Goal: Go to known website: Access a specific website the user already knows

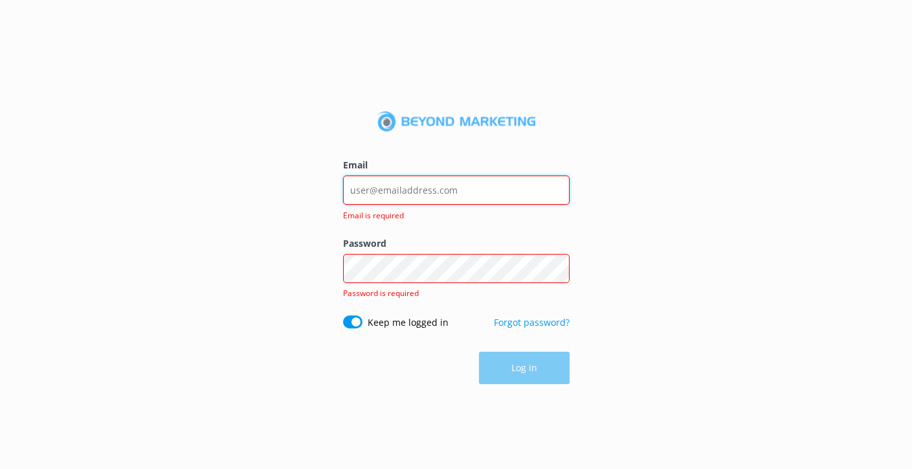
type input "[PERSON_NAME][EMAIL_ADDRESS][DOMAIN_NAME]"
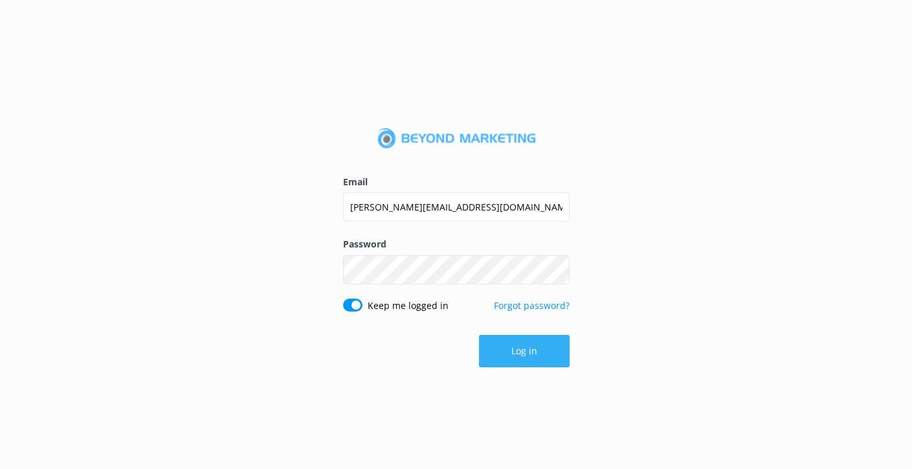
click at [544, 352] on button "Log in" at bounding box center [524, 351] width 91 height 32
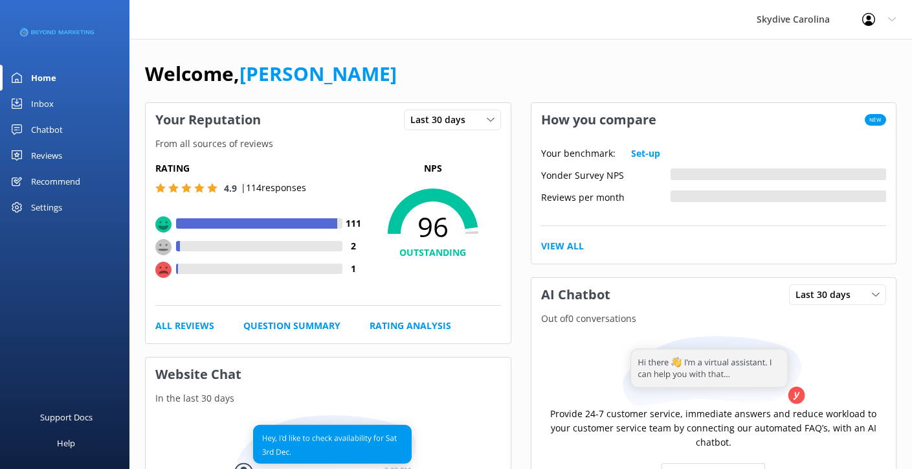
click at [893, 19] on icon at bounding box center [892, 20] width 8 height 8
click at [893, 19] on use at bounding box center [891, 19] width 7 height 4
click at [778, 18] on div "Skydive Carolina" at bounding box center [794, 19] width 106 height 39
